Goal: Information Seeking & Learning: Learn about a topic

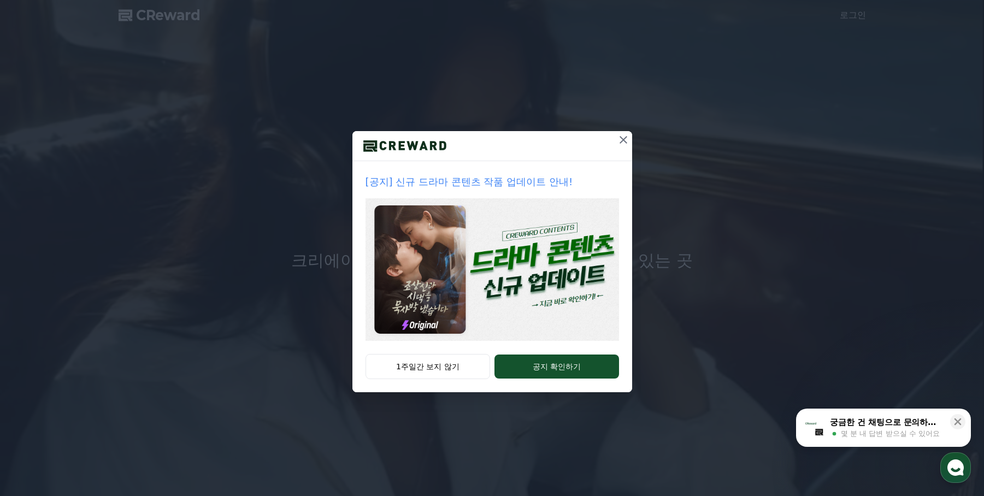
click at [620, 142] on icon at bounding box center [623, 139] width 13 height 13
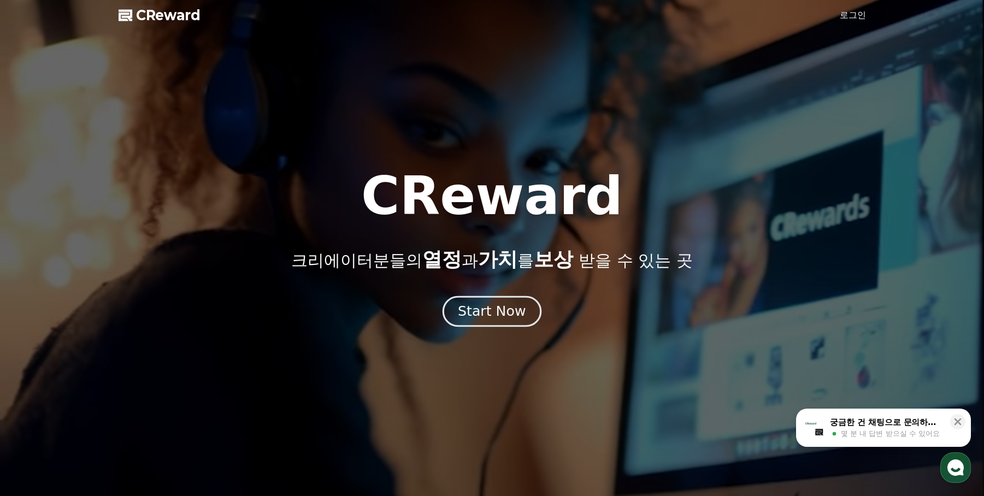
click at [492, 319] on div "Start Now" at bounding box center [492, 311] width 68 height 19
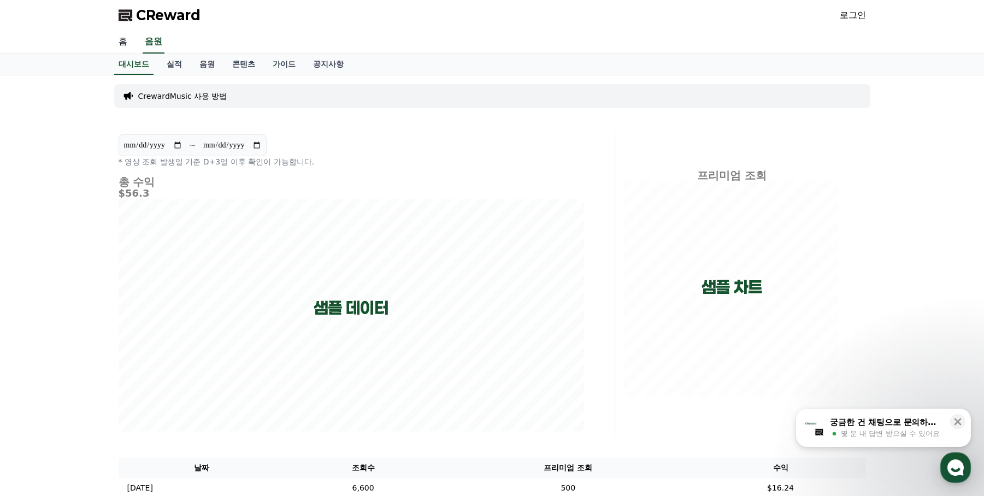
click at [117, 46] on link "홈" at bounding box center [123, 42] width 26 height 23
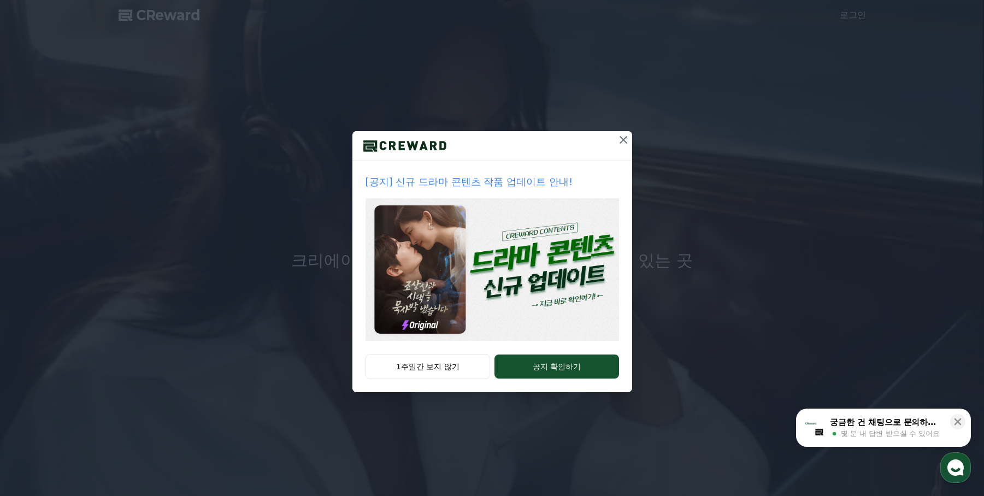
click at [617, 143] on icon at bounding box center [623, 139] width 13 height 13
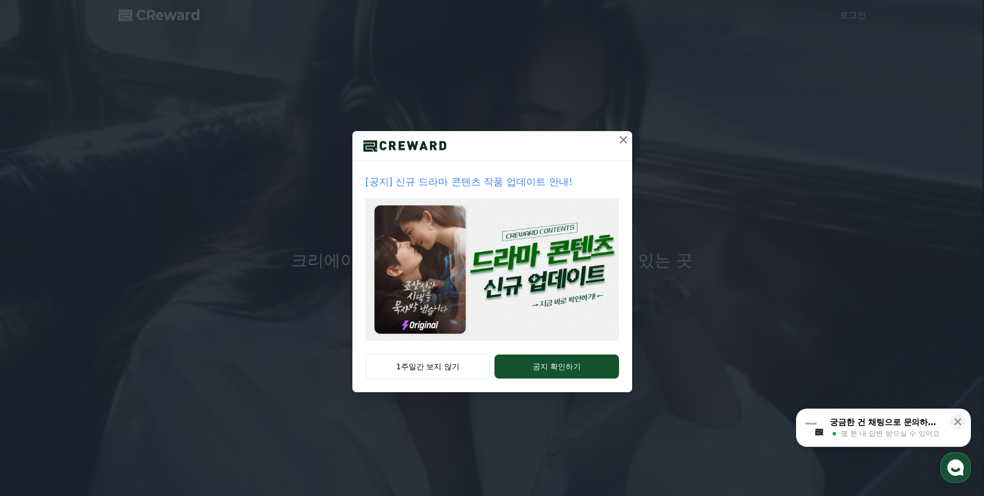
click at [624, 143] on icon at bounding box center [623, 139] width 13 height 13
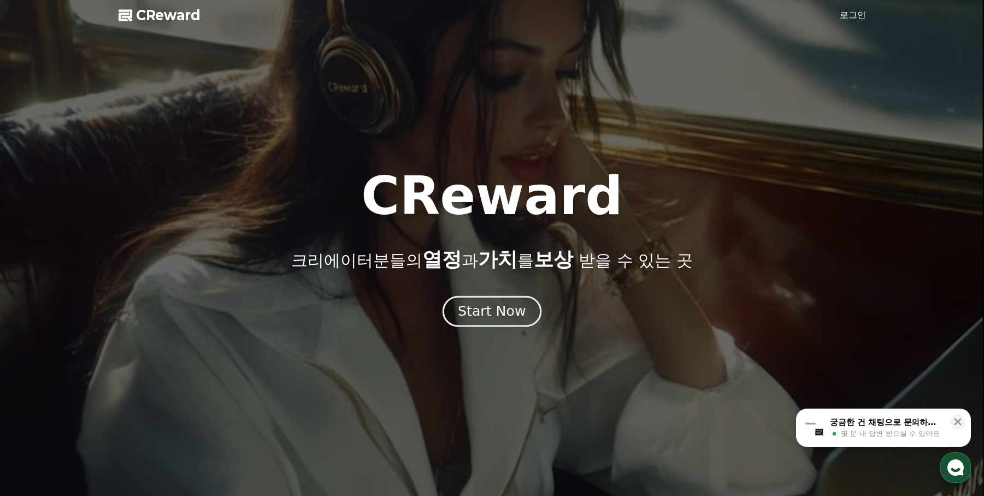
click at [512, 306] on div "Start Now" at bounding box center [492, 311] width 68 height 19
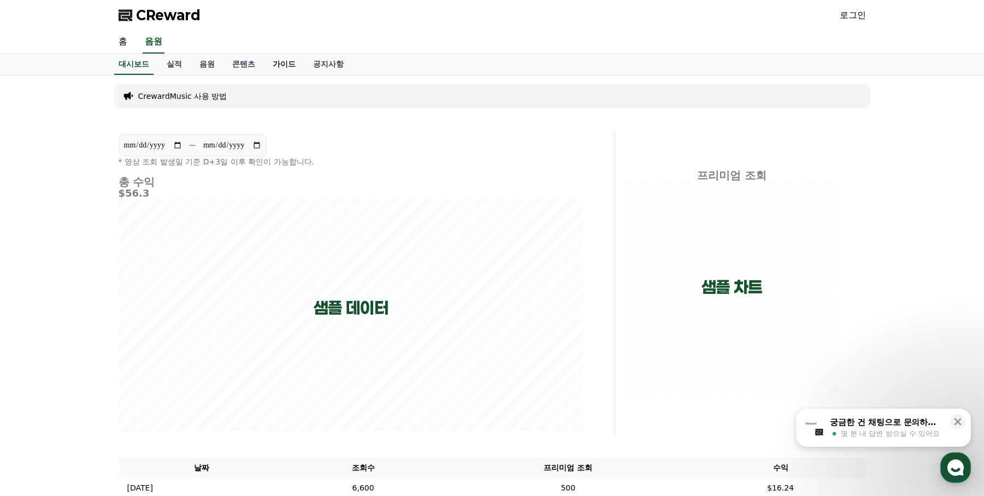
click at [286, 64] on link "가이드" at bounding box center [284, 64] width 40 height 21
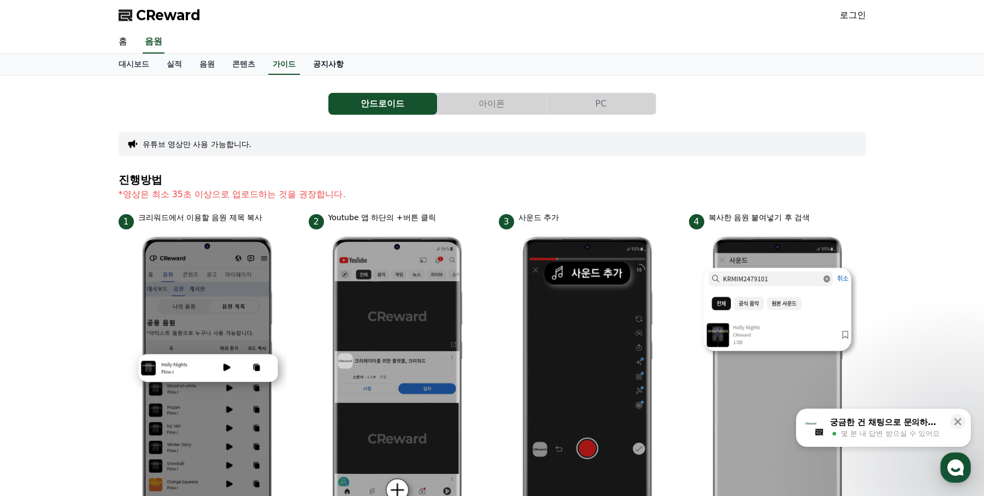
click at [322, 63] on link "공지사항" at bounding box center [328, 64] width 48 height 21
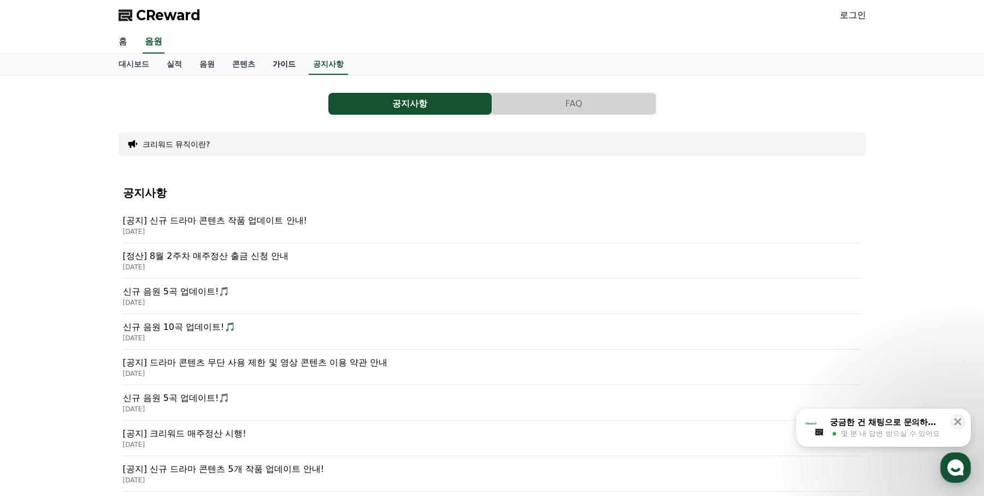
click at [279, 65] on link "가이드" at bounding box center [284, 64] width 40 height 21
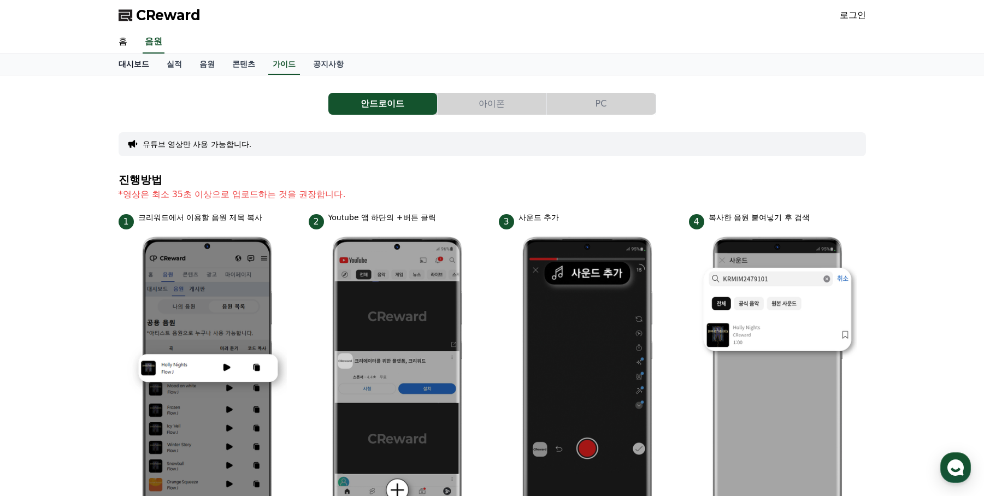
click at [133, 68] on link "대시보드" at bounding box center [134, 64] width 48 height 21
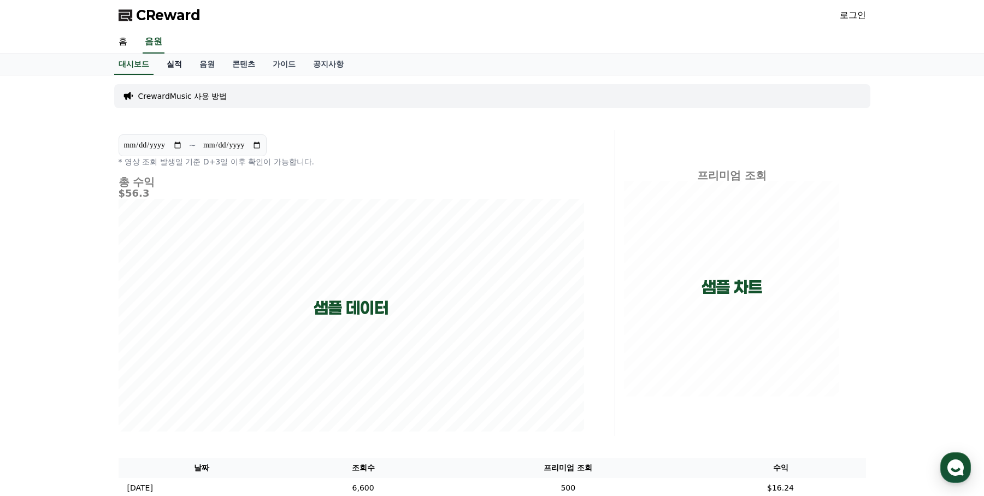
click at [175, 64] on link "실적" at bounding box center [174, 64] width 33 height 21
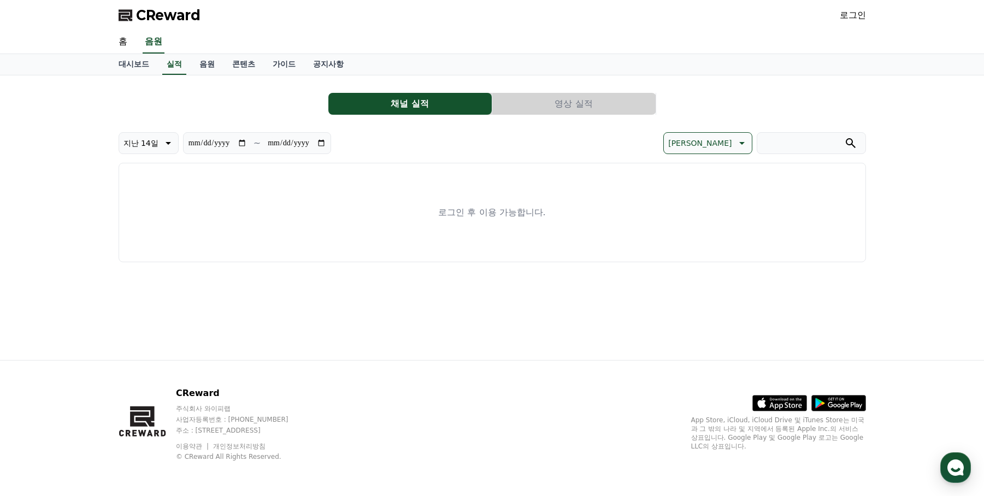
click at [522, 105] on button "영상 실적" at bounding box center [573, 104] width 163 height 22
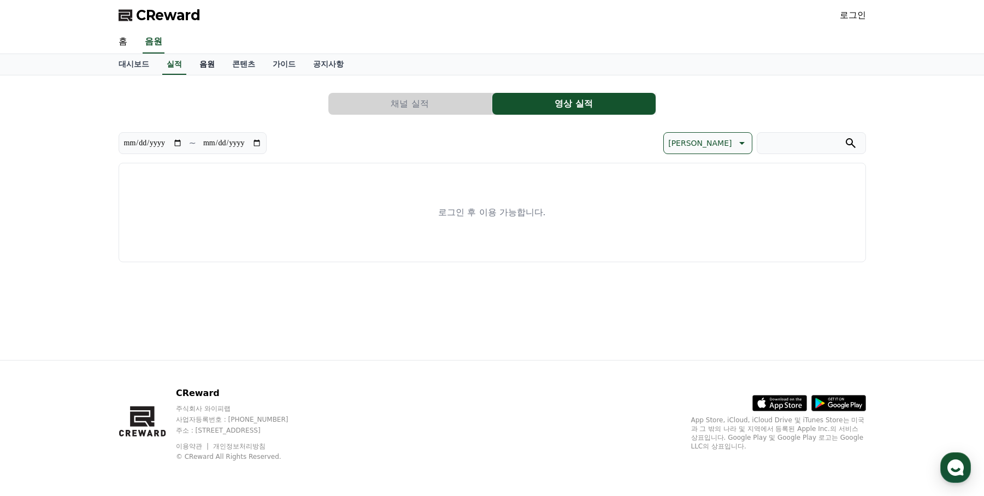
click at [210, 69] on link "음원" at bounding box center [207, 64] width 33 height 21
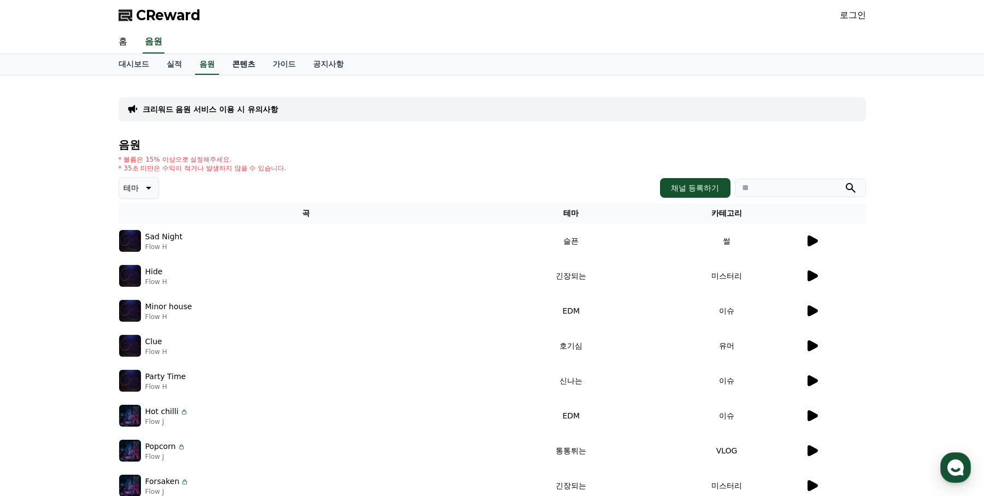
click at [244, 66] on link "콘텐츠" at bounding box center [243, 64] width 40 height 21
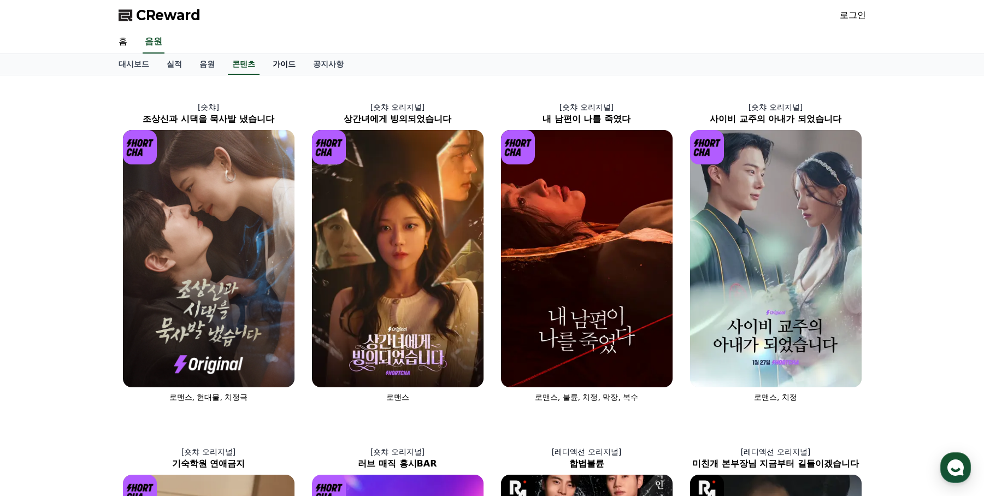
click at [280, 66] on link "가이드" at bounding box center [284, 64] width 40 height 21
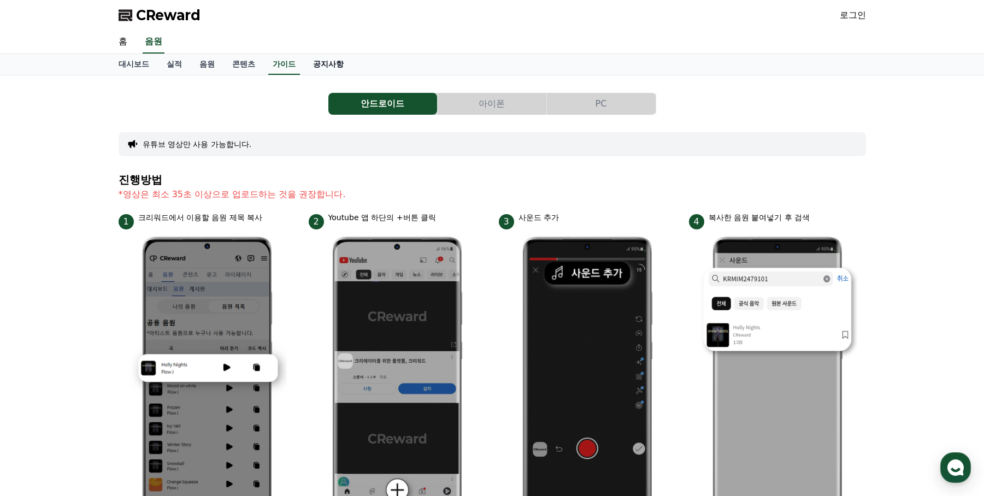
click at [321, 62] on link "공지사항" at bounding box center [328, 64] width 48 height 21
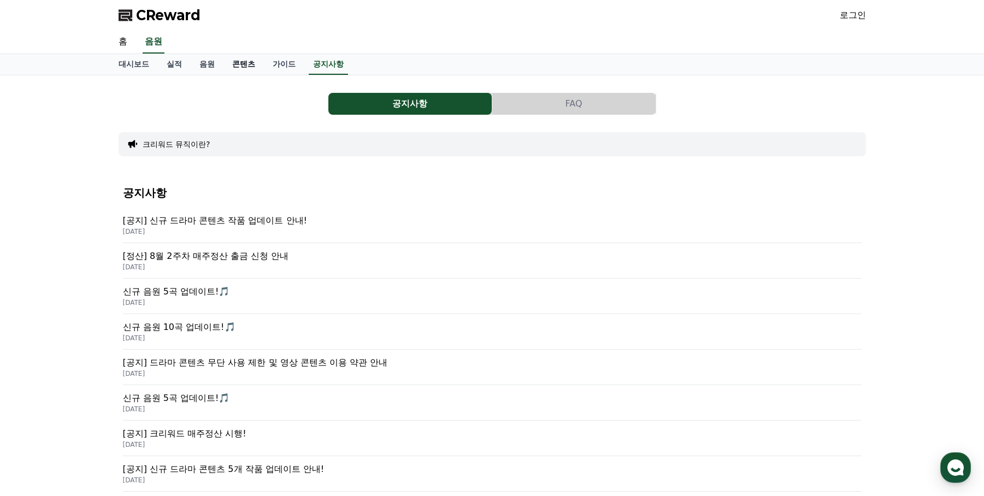
click at [248, 66] on link "콘텐츠" at bounding box center [243, 64] width 40 height 21
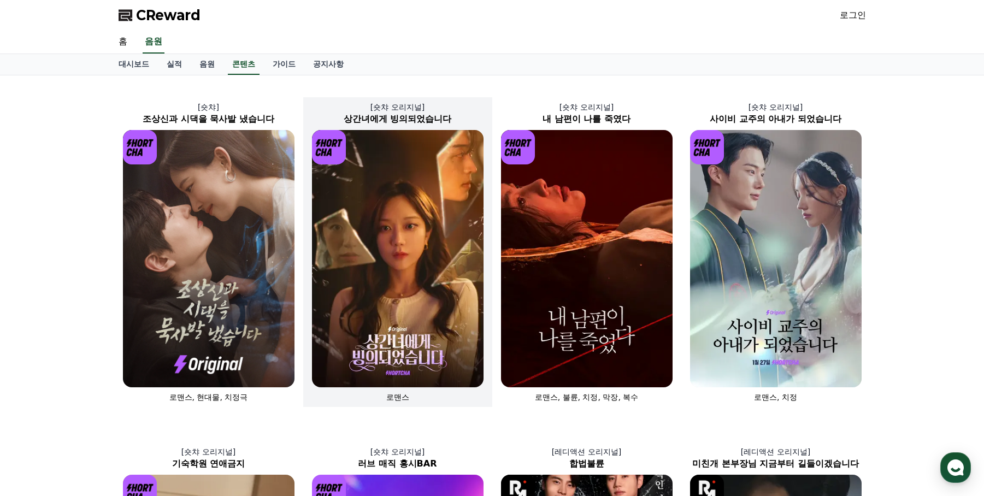
click at [403, 213] on img at bounding box center [398, 258] width 172 height 257
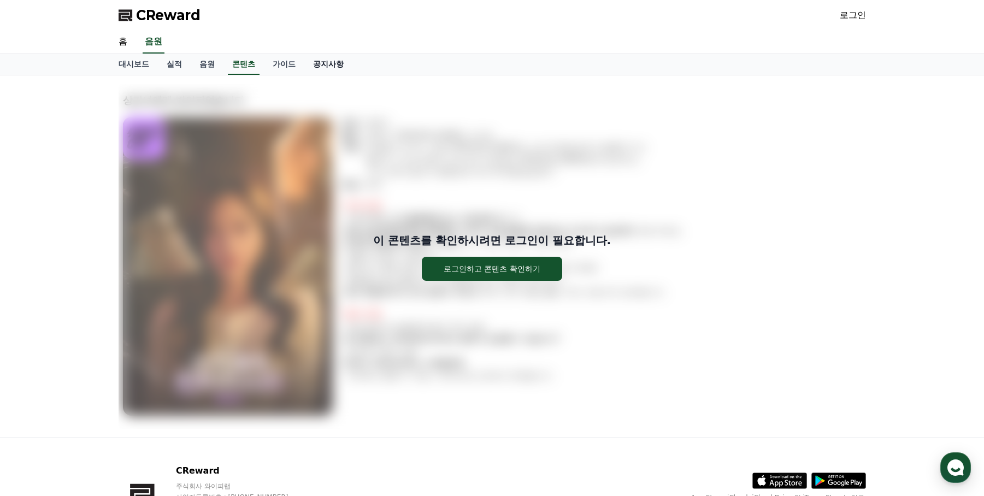
click at [329, 67] on link "공지사항" at bounding box center [328, 64] width 48 height 21
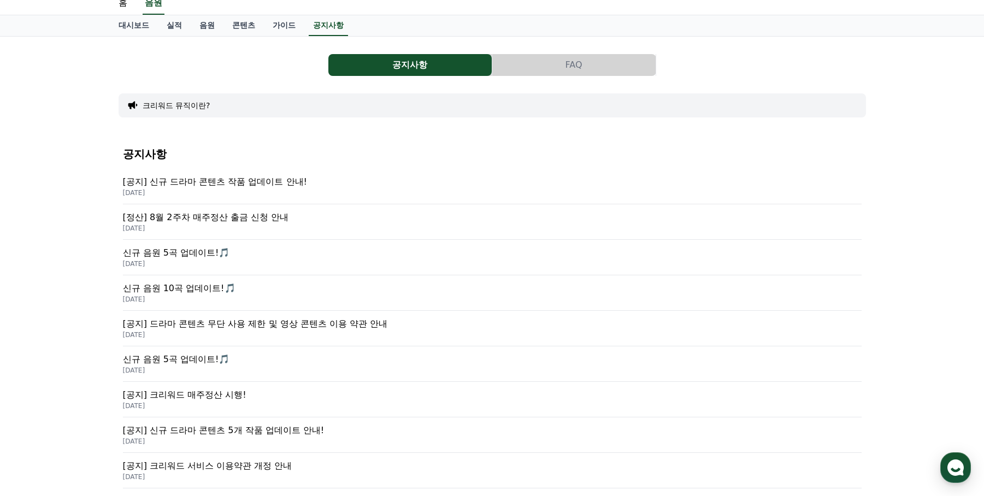
scroll to position [109, 0]
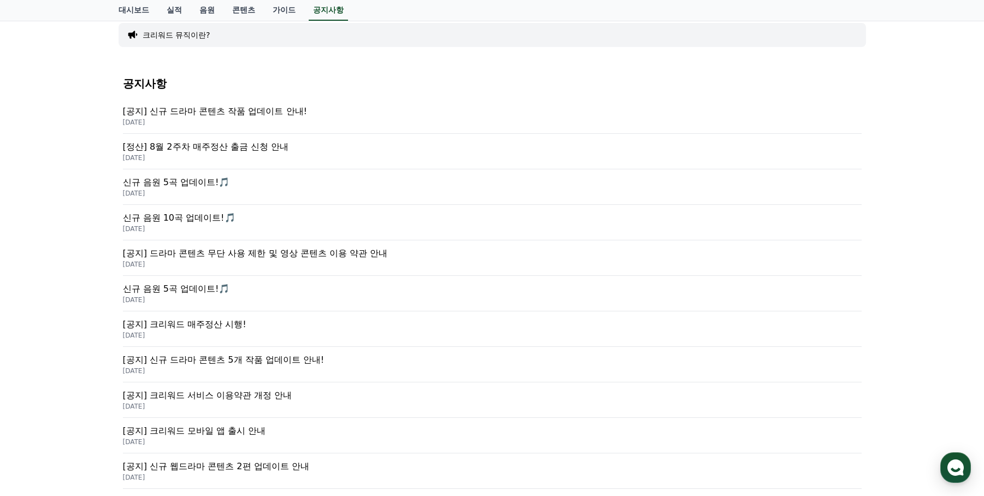
click at [380, 254] on p "[공지] 드라마 콘텐츠 무단 사용 제한 및 영상 콘텐츠 이용 약관 안내" at bounding box center [492, 253] width 739 height 13
